Goal: Task Accomplishment & Management: Use online tool/utility

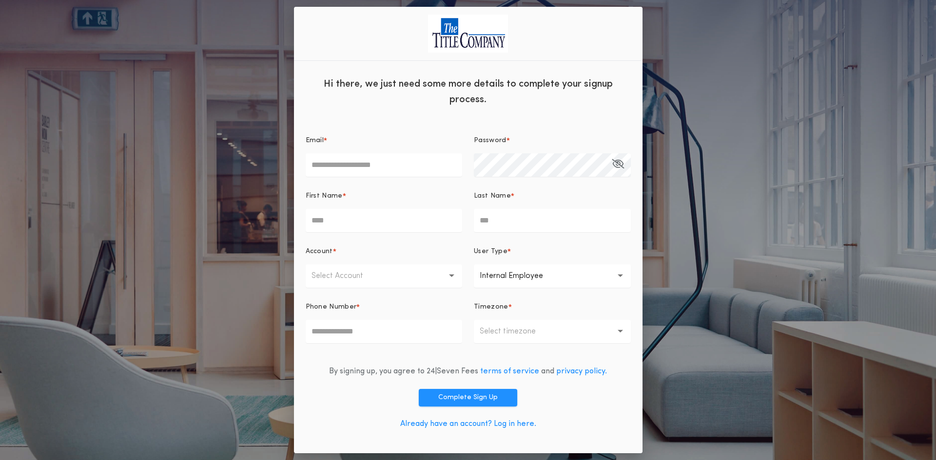
type input "**********"
click at [523, 426] on link "Already have an account? Log in here." at bounding box center [468, 425] width 136 height 8
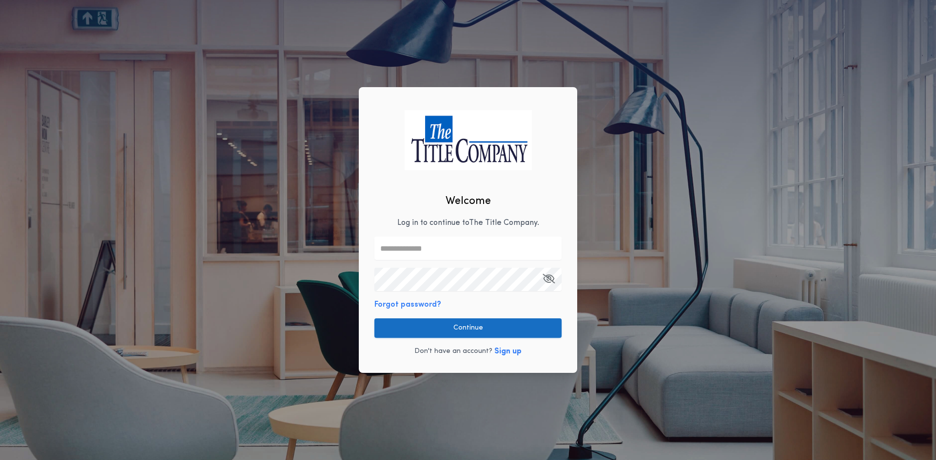
type input "**********"
click at [477, 337] on button "Continue" at bounding box center [467, 328] width 187 height 19
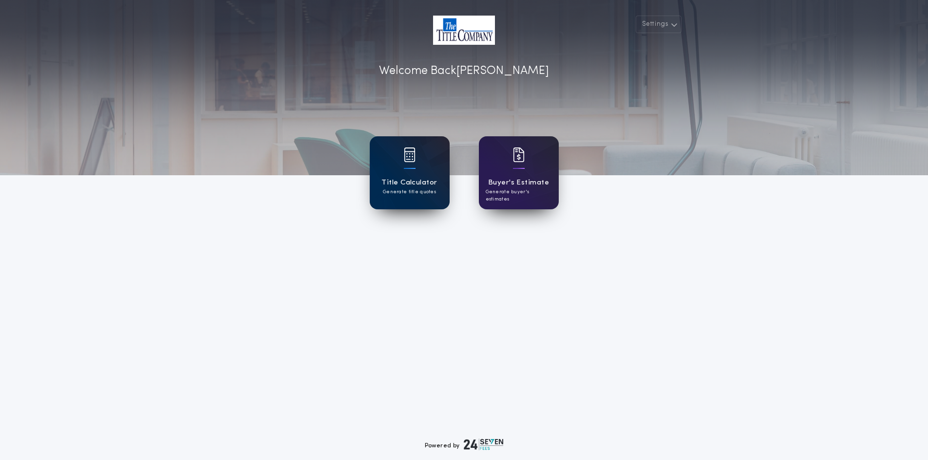
click at [438, 200] on div "Title Calculator Generate title quotes" at bounding box center [410, 172] width 80 height 73
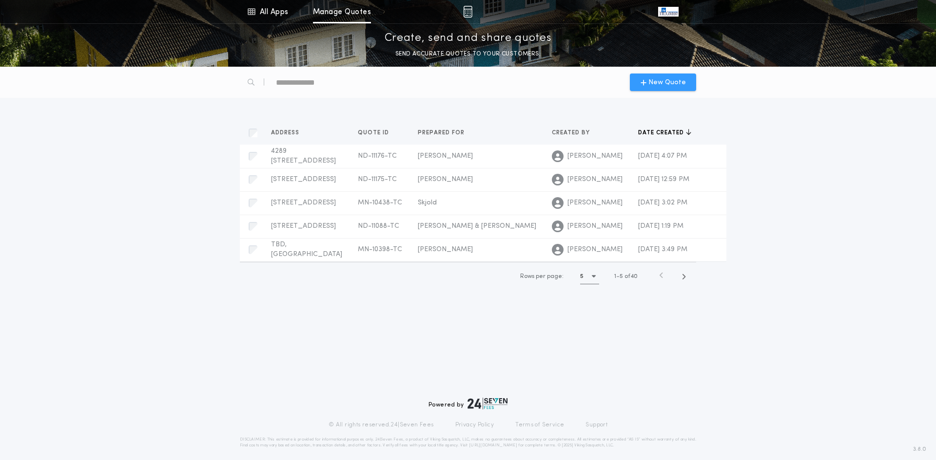
click at [679, 83] on span "New Quote" at bounding box center [667, 82] width 38 height 10
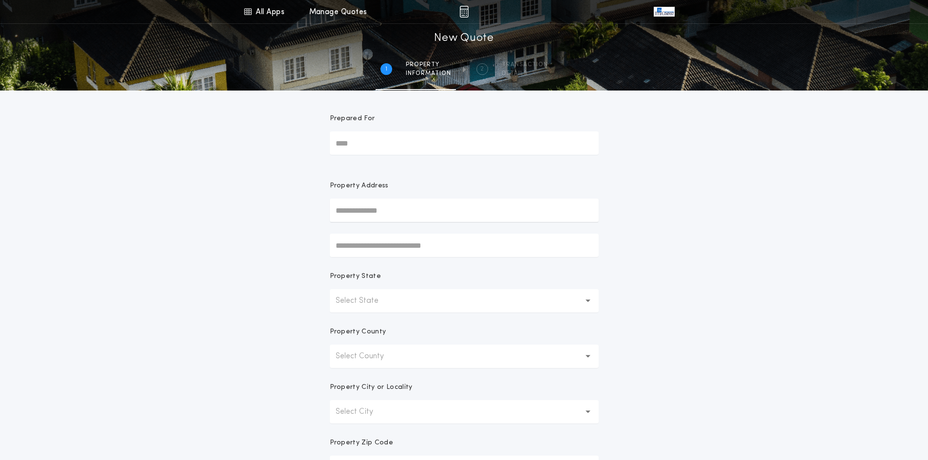
click at [420, 141] on input "Prepared For" at bounding box center [464, 143] width 269 height 23
type input "********"
type input "**********"
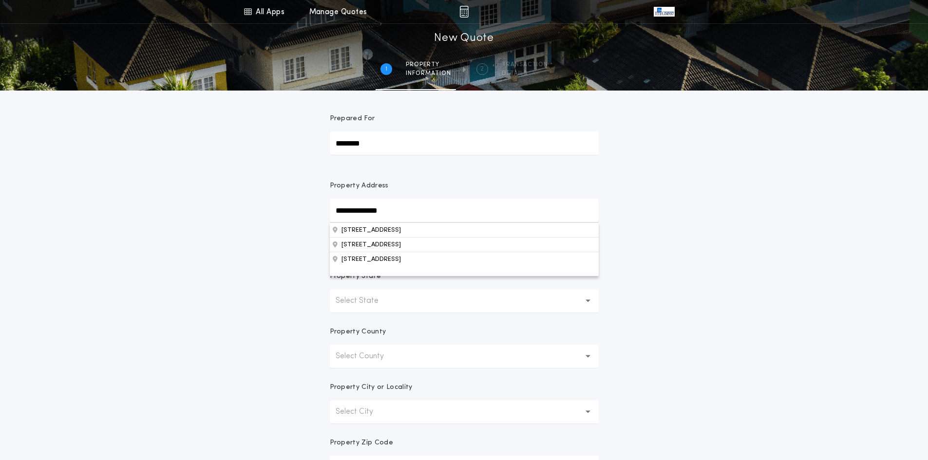
scroll to position [97, 0]
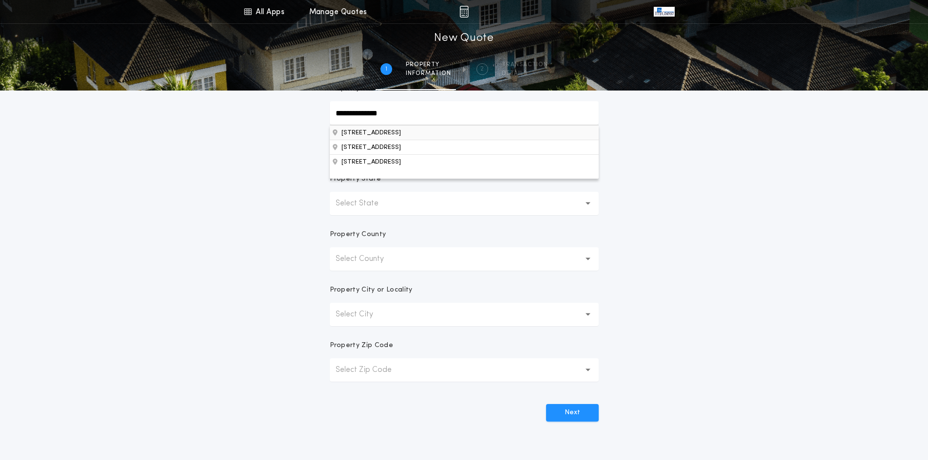
click at [411, 138] on button "6101 35th St S, Fargo, ND, 58104, USA" at bounding box center [464, 132] width 269 height 15
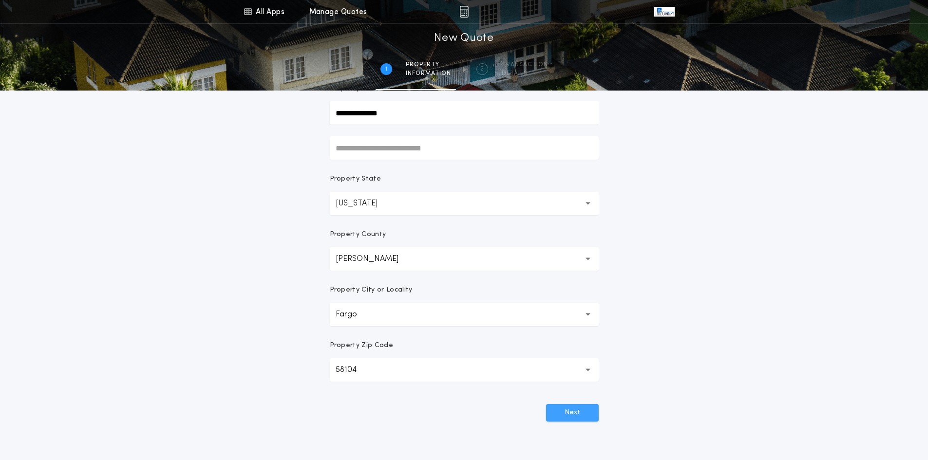
click at [579, 416] on button "Next" at bounding box center [572, 413] width 53 height 18
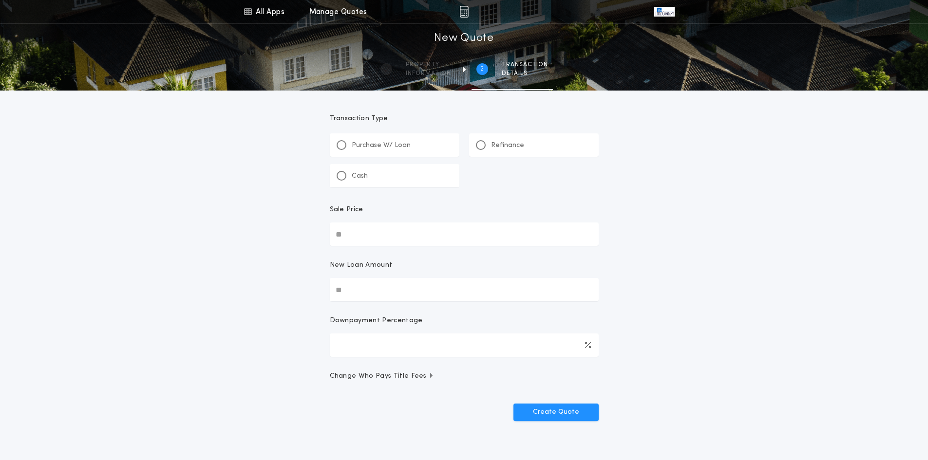
click at [501, 146] on p "Refinance" at bounding box center [507, 146] width 33 height 10
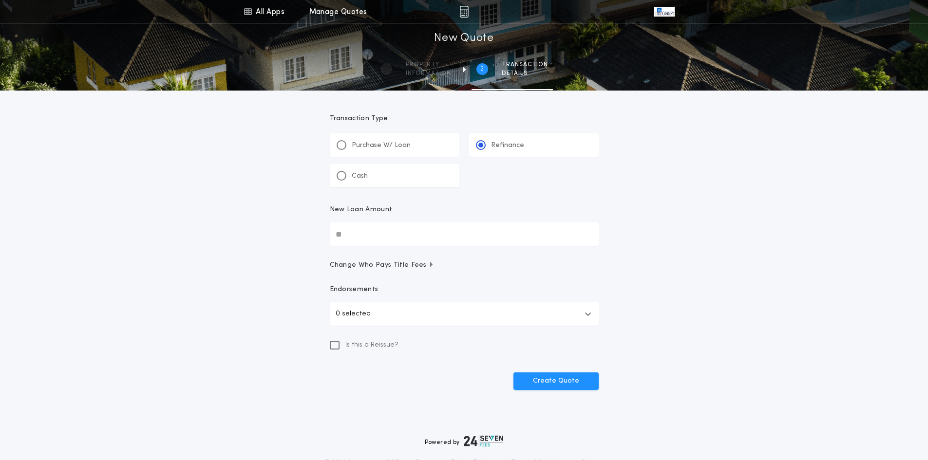
click at [390, 322] on button "0 selected" at bounding box center [464, 314] width 269 height 23
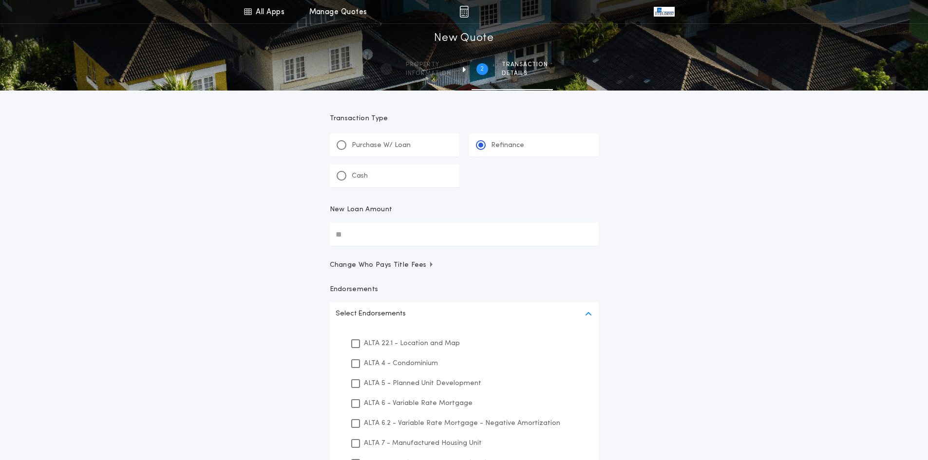
click at [280, 329] on div "All Apps Title Calculator Buyer's Estimate Menu All Apps Manage Quotes 2 /2 New…" at bounding box center [464, 301] width 928 height 603
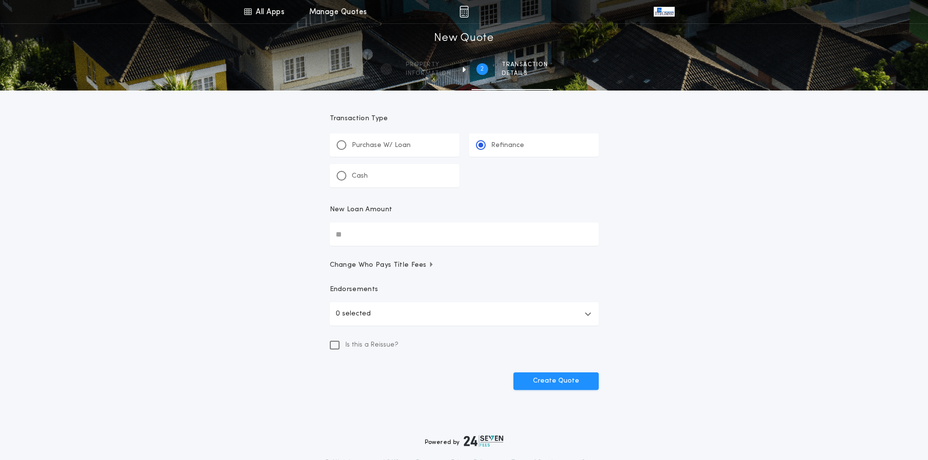
click at [353, 233] on input "New Loan Amount" at bounding box center [464, 234] width 269 height 23
type input "********"
click at [556, 383] on button "Create Quote" at bounding box center [556, 382] width 85 height 18
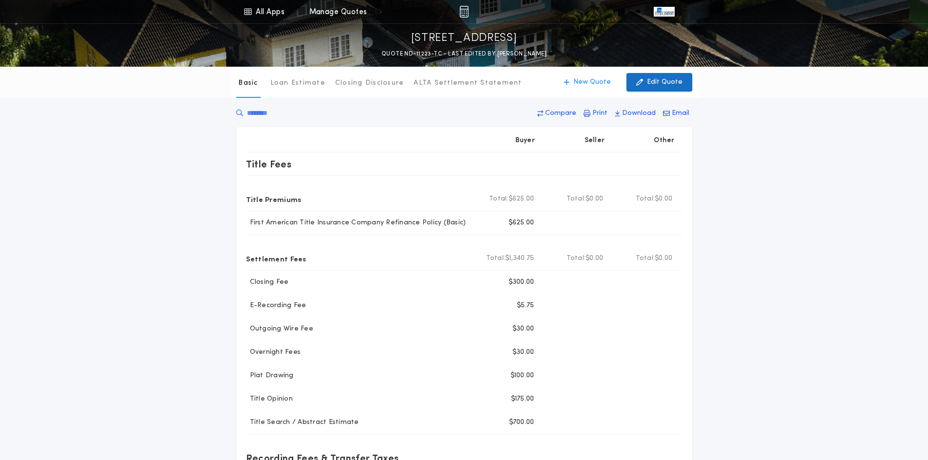
click at [666, 80] on p "Edit Quote" at bounding box center [665, 82] width 36 height 10
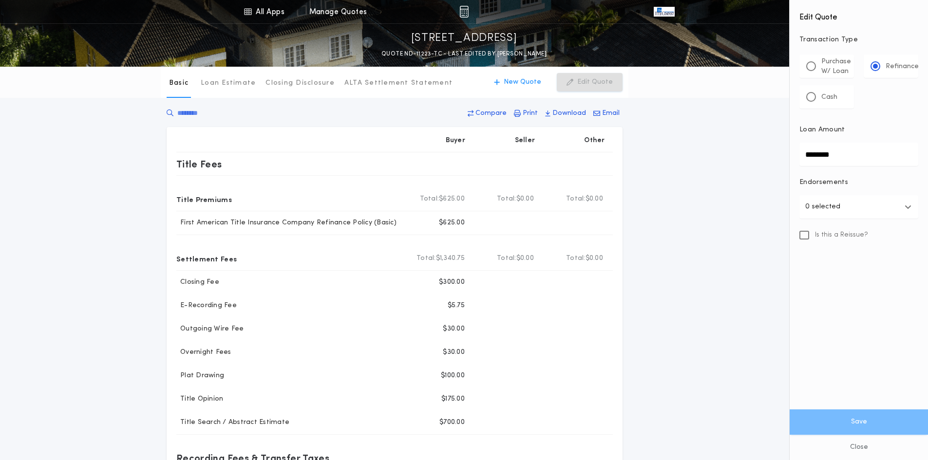
drag, startPoint x: 861, startPoint y: 153, endPoint x: 766, endPoint y: 156, distance: 94.6
click at [766, 156] on div "All Apps Title Calculator Buyer's Estimate Menu All Apps Manage Quotes 6101 35t…" at bounding box center [464, 370] width 928 height 741
click at [858, 421] on button "Save" at bounding box center [859, 422] width 138 height 25
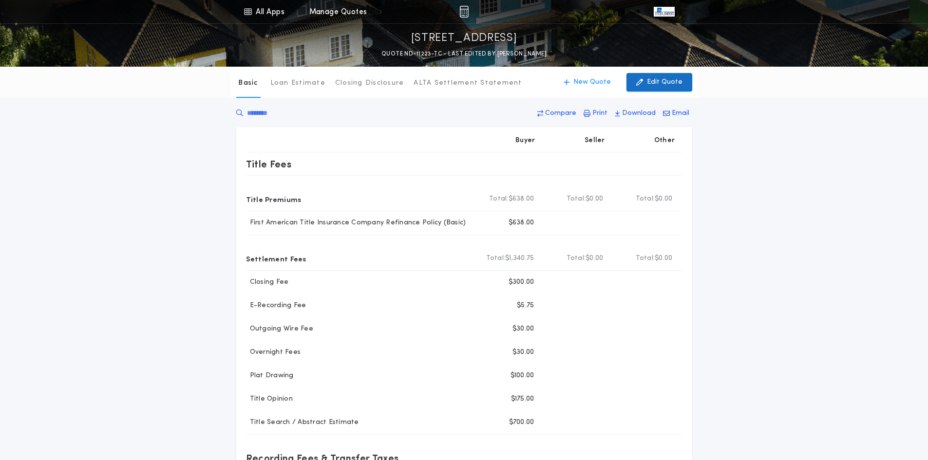
click at [658, 82] on p "Edit Quote" at bounding box center [665, 82] width 36 height 10
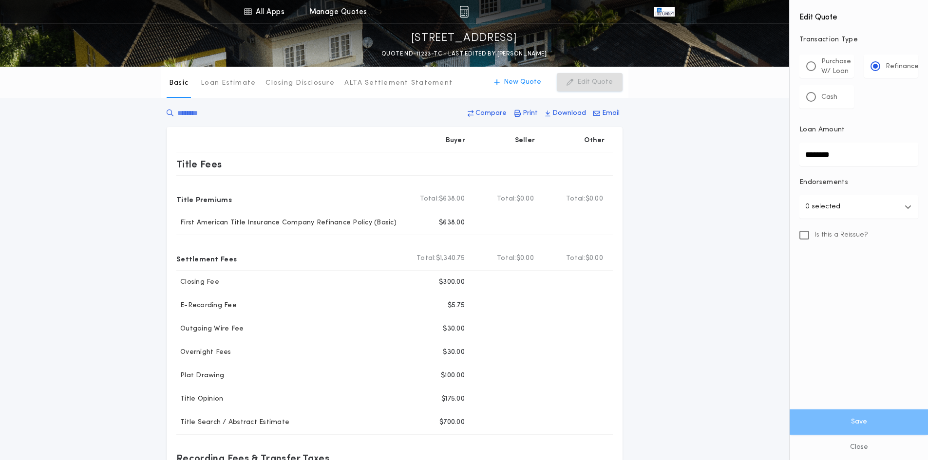
drag, startPoint x: 851, startPoint y: 159, endPoint x: 730, endPoint y: 159, distance: 120.4
click at [730, 159] on div "All Apps Title Calculator Buyer's Estimate Menu All Apps Manage Quotes 6101 35t…" at bounding box center [464, 370] width 928 height 741
click at [857, 416] on button "Save" at bounding box center [859, 422] width 138 height 25
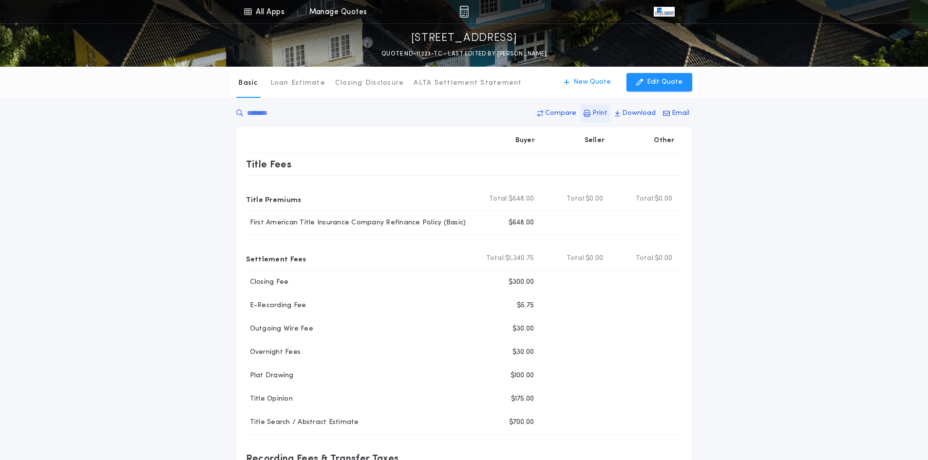
click at [603, 112] on p "Print" at bounding box center [600, 114] width 15 height 10
click at [673, 80] on p "Edit Quote" at bounding box center [665, 82] width 36 height 10
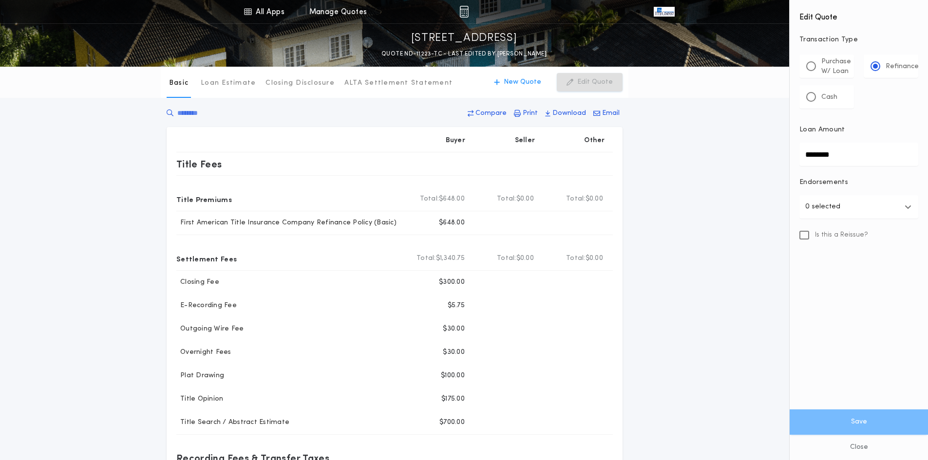
drag, startPoint x: 861, startPoint y: 153, endPoint x: 490, endPoint y: 148, distance: 371.3
click at [490, 148] on div "All Apps Title Calculator Buyer's Estimate Menu All Apps Manage Quotes 6101 35t…" at bounding box center [464, 370] width 928 height 741
type input "********"
click at [806, 421] on button "Save" at bounding box center [859, 422] width 138 height 25
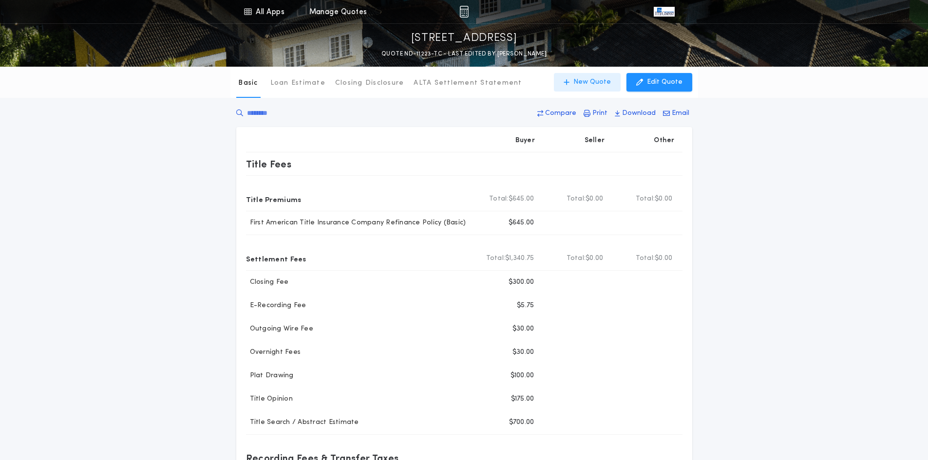
click at [599, 84] on p "New Quote" at bounding box center [593, 82] width 38 height 10
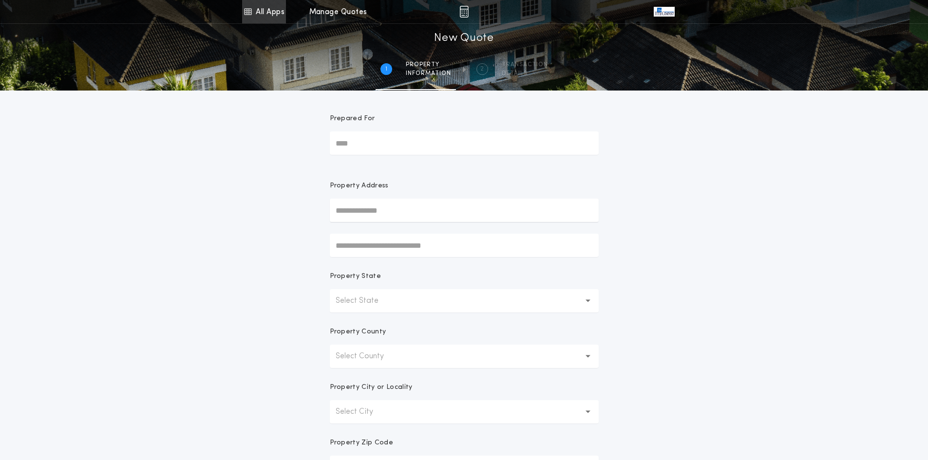
click at [269, 11] on link "All Apps" at bounding box center [264, 11] width 44 height 23
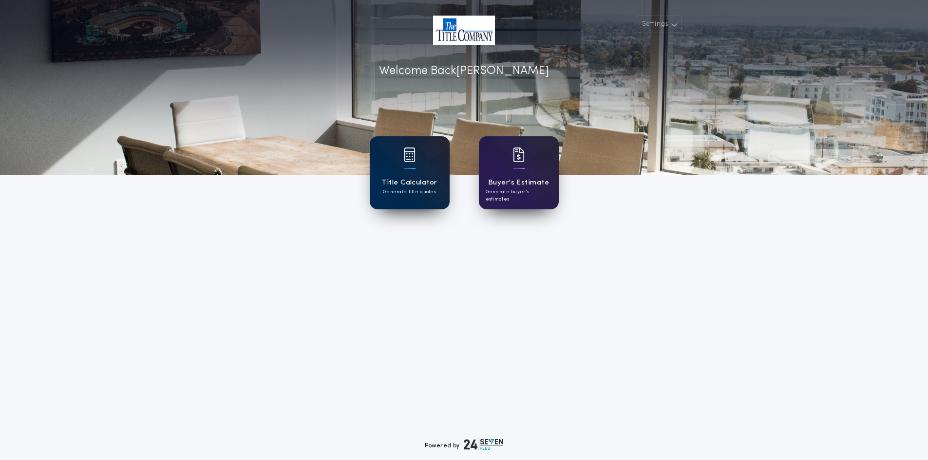
click at [414, 161] on img at bounding box center [410, 155] width 12 height 15
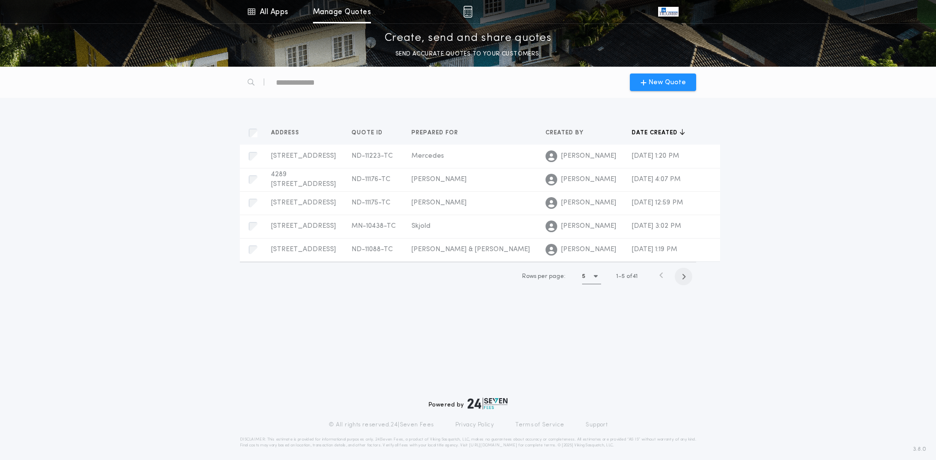
click at [683, 277] on icon "button" at bounding box center [683, 276] width 4 height 7
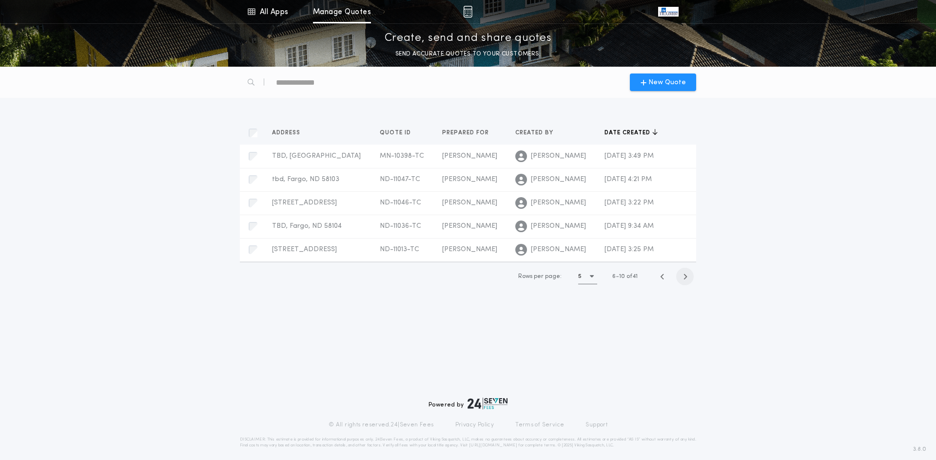
click at [683, 277] on icon "button" at bounding box center [685, 276] width 4 height 7
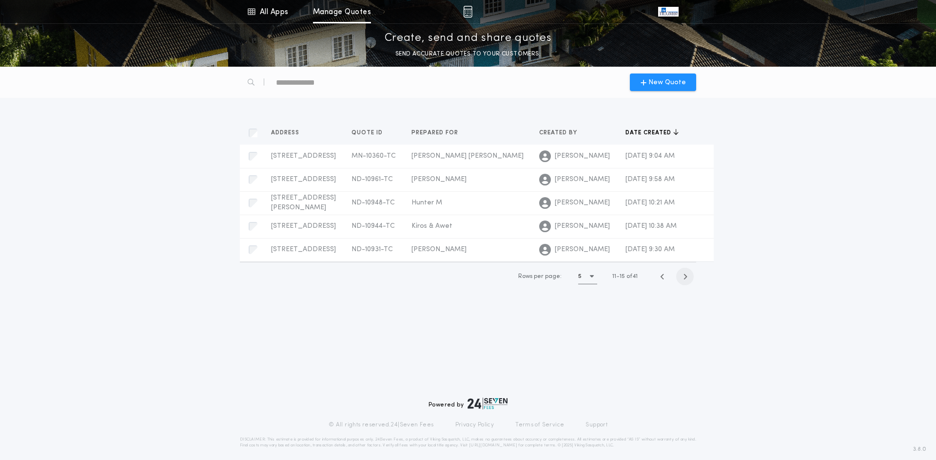
click at [683, 277] on icon "button" at bounding box center [685, 276] width 4 height 7
click at [683, 281] on icon "button" at bounding box center [685, 276] width 4 height 7
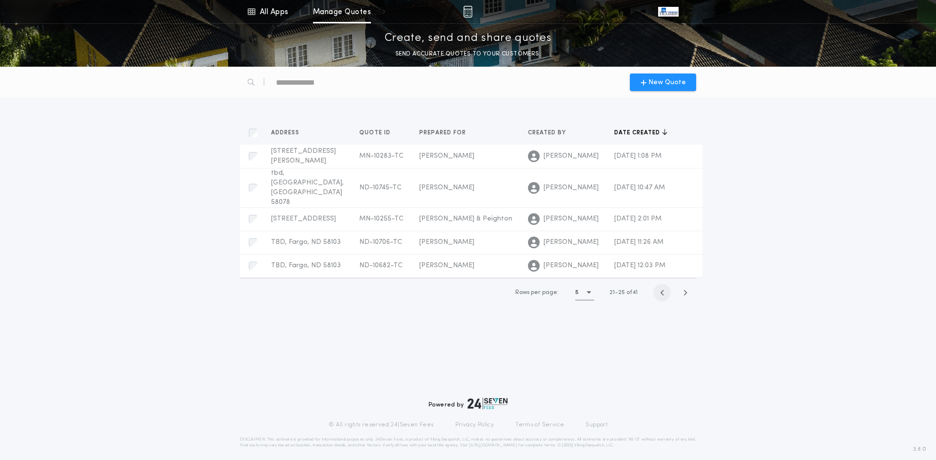
click at [658, 284] on span "button" at bounding box center [662, 293] width 18 height 18
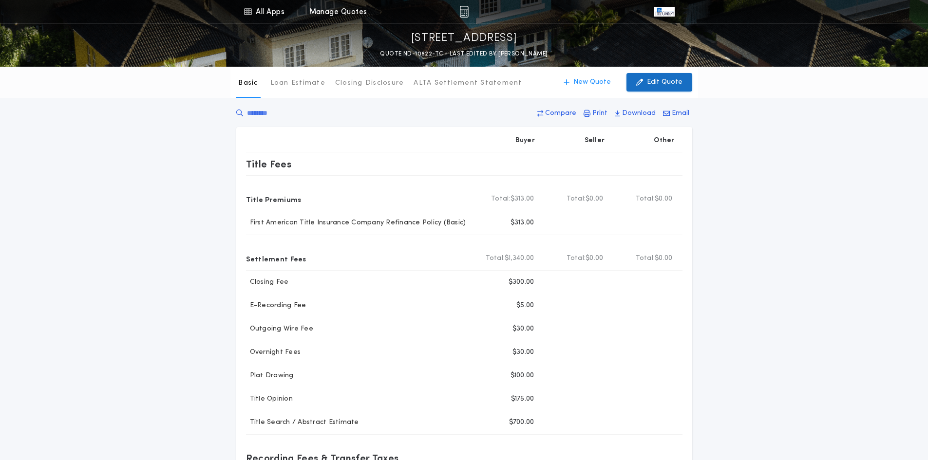
click at [665, 82] on p "Edit Quote" at bounding box center [665, 82] width 36 height 10
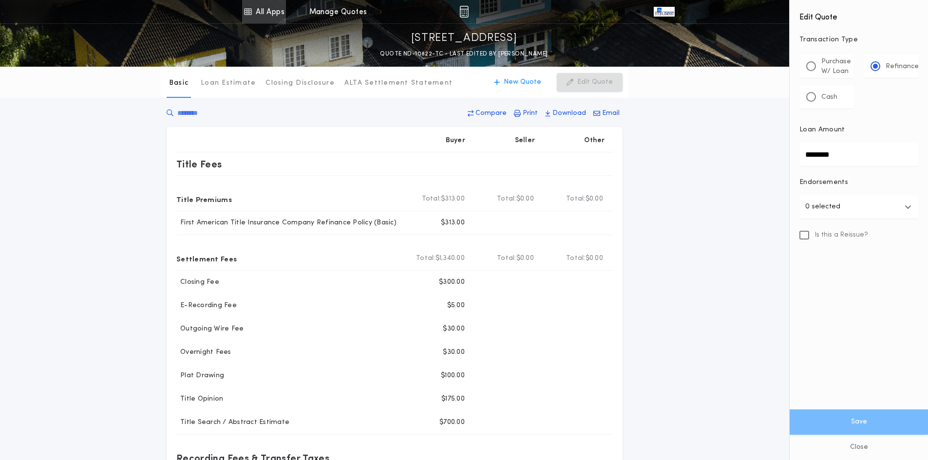
click at [275, 10] on link "All Apps" at bounding box center [264, 11] width 44 height 23
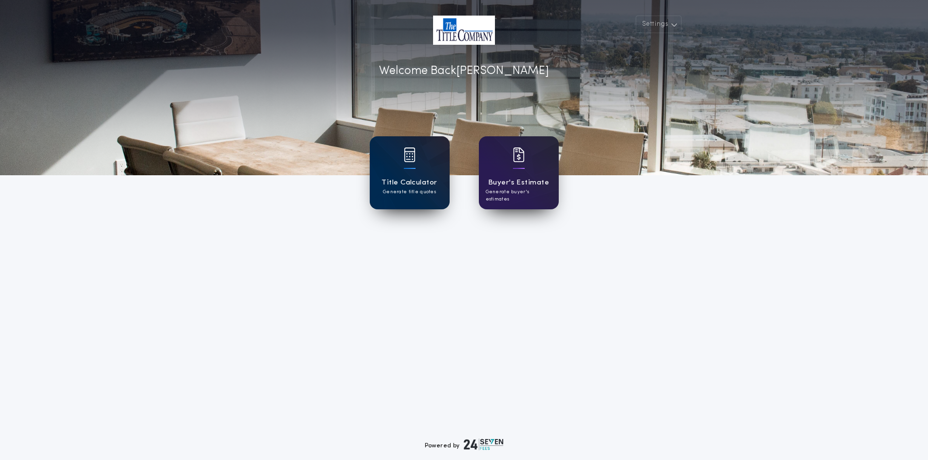
click at [408, 178] on h1 "Title Calculator" at bounding box center [410, 182] width 56 height 11
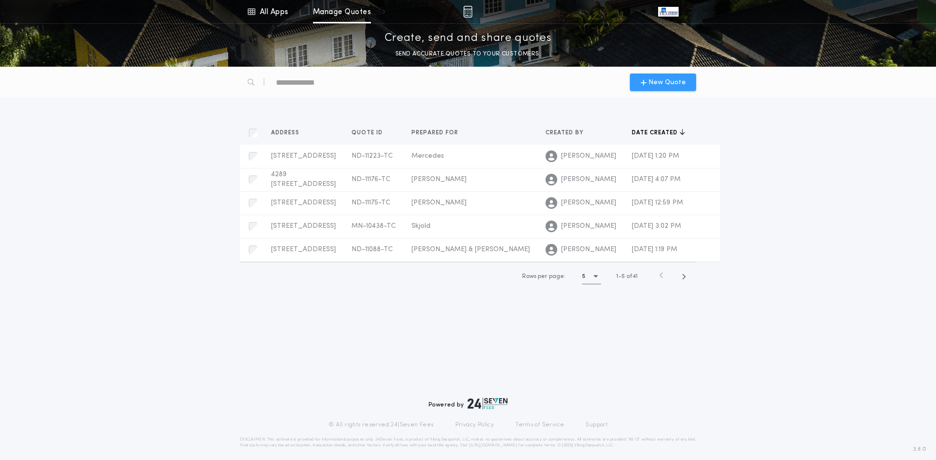
click at [675, 83] on span "New Quote" at bounding box center [667, 82] width 38 height 10
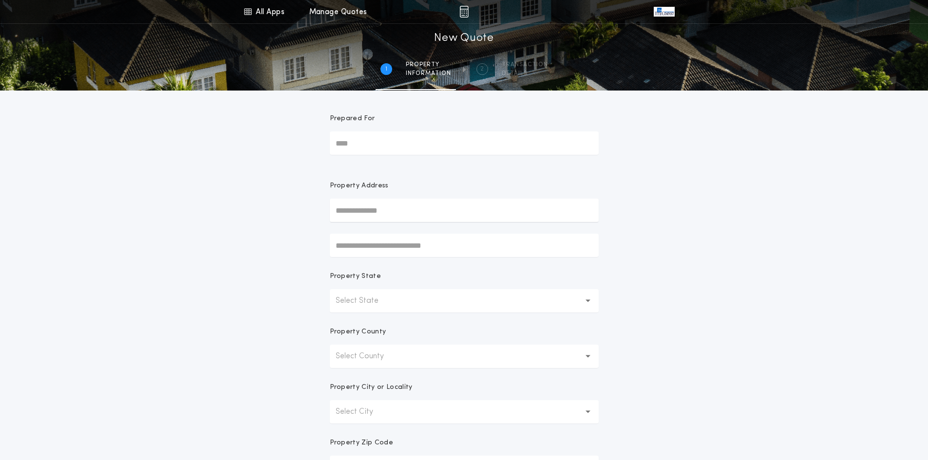
click at [378, 140] on input "Prepared For" at bounding box center [464, 143] width 269 height 23
type input "**********"
click at [391, 212] on input "text" at bounding box center [464, 210] width 269 height 23
type input "**********"
click at [423, 230] on button "1109 Southwood Dr, Dilworth, MN, 56529, USA" at bounding box center [464, 230] width 269 height 15
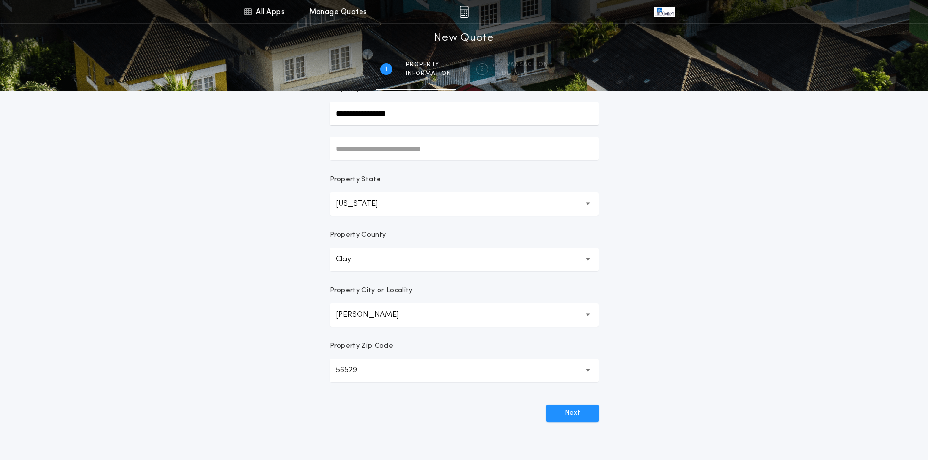
scroll to position [97, 0]
click at [578, 417] on button "Next" at bounding box center [572, 413] width 53 height 18
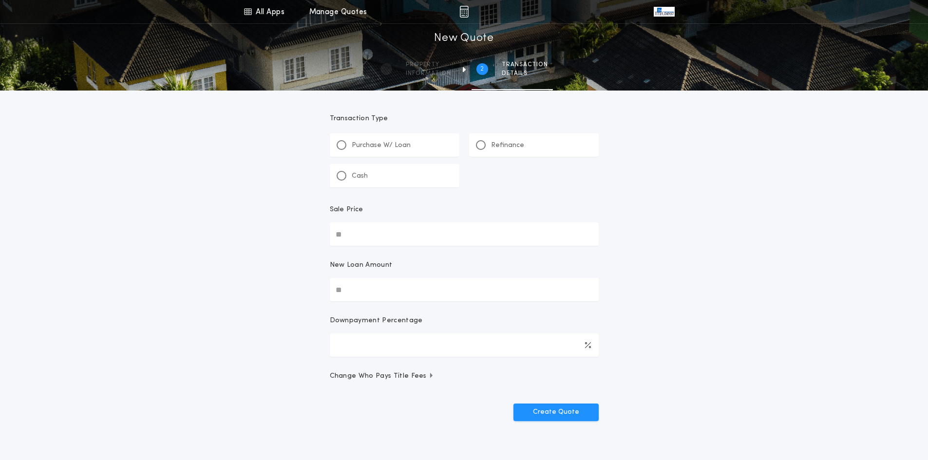
click at [490, 150] on div "Refinance" at bounding box center [500, 145] width 48 height 10
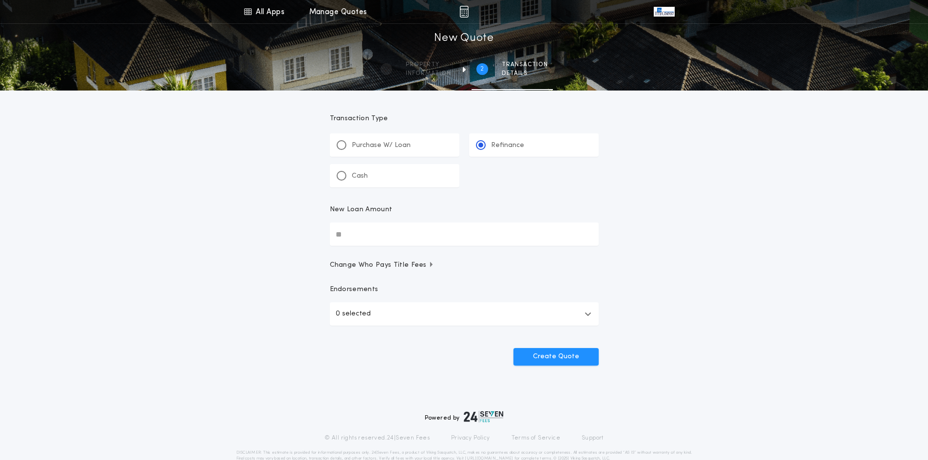
click at [352, 237] on input "New Loan Amount" at bounding box center [464, 234] width 269 height 23
type input "********"
click at [397, 314] on button "0 selected" at bounding box center [464, 314] width 269 height 23
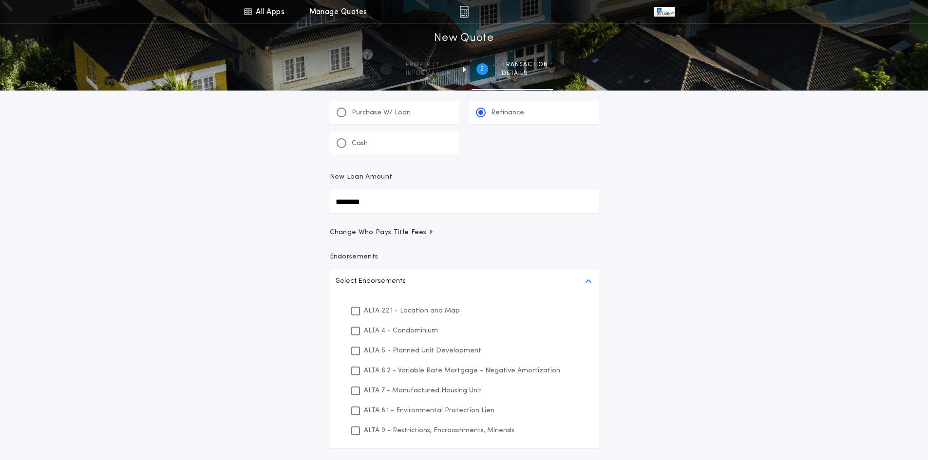
scroll to position [97, 0]
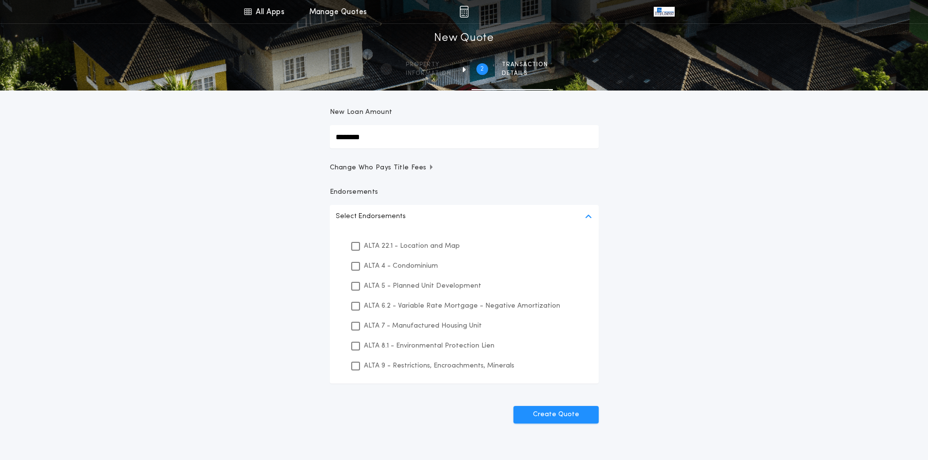
click at [465, 284] on p "ALTA 5 - Planned Unit Development" at bounding box center [422, 286] width 117 height 10
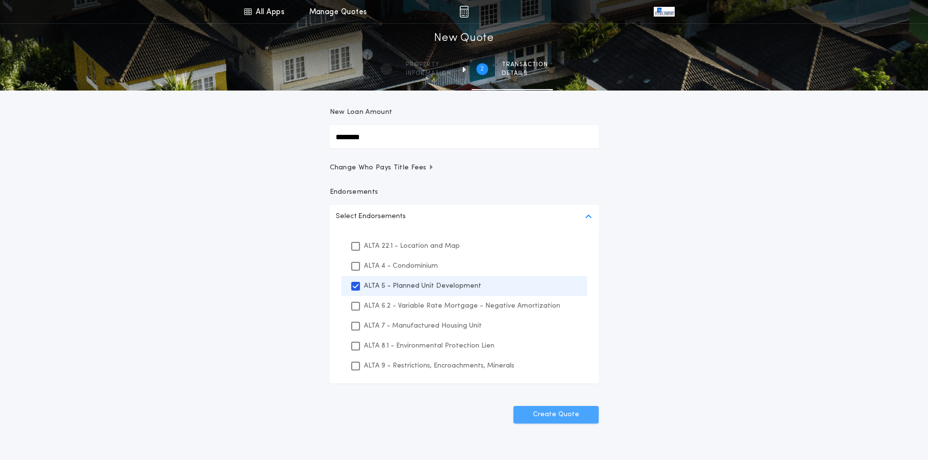
click at [555, 420] on button "Create Quote" at bounding box center [556, 415] width 85 height 18
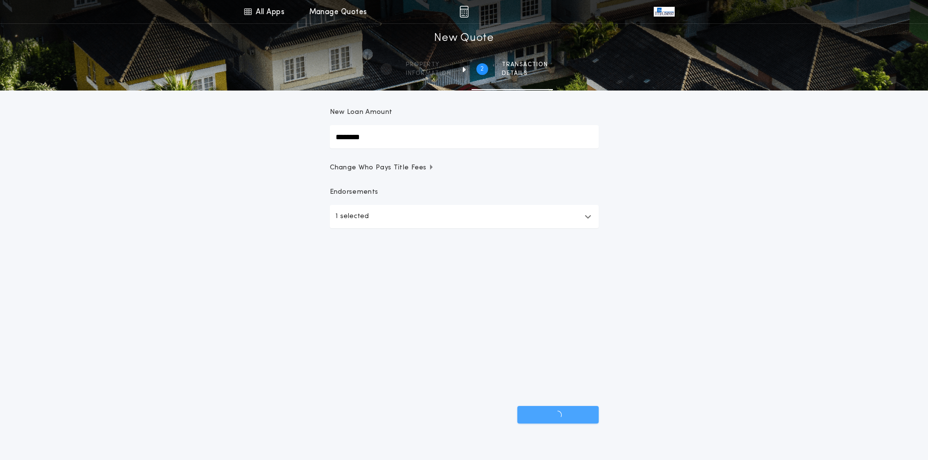
scroll to position [21, 0]
